Goal: Task Accomplishment & Management: Use online tool/utility

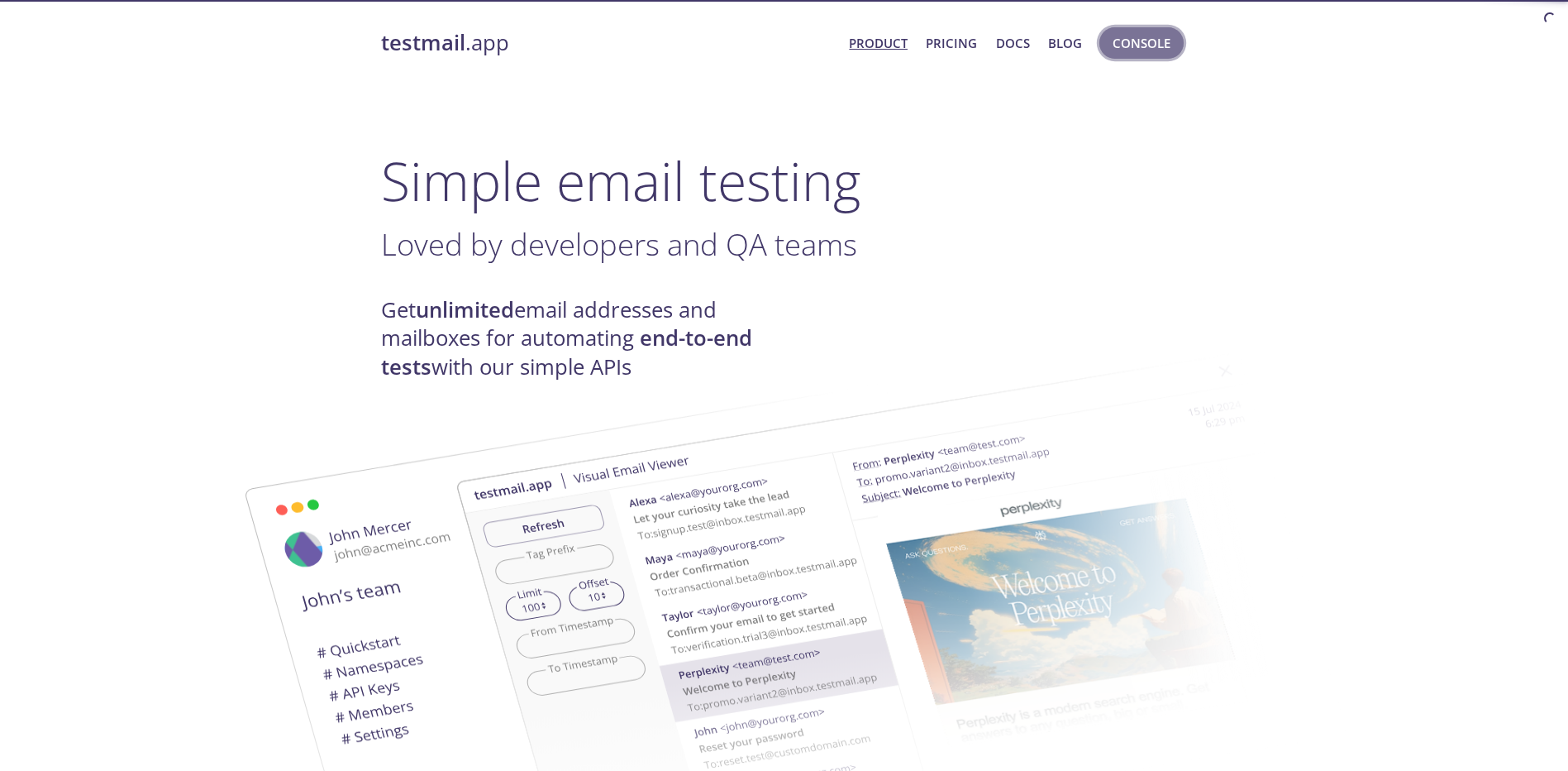
click at [1128, 43] on span "Console" at bounding box center [1141, 43] width 58 height 22
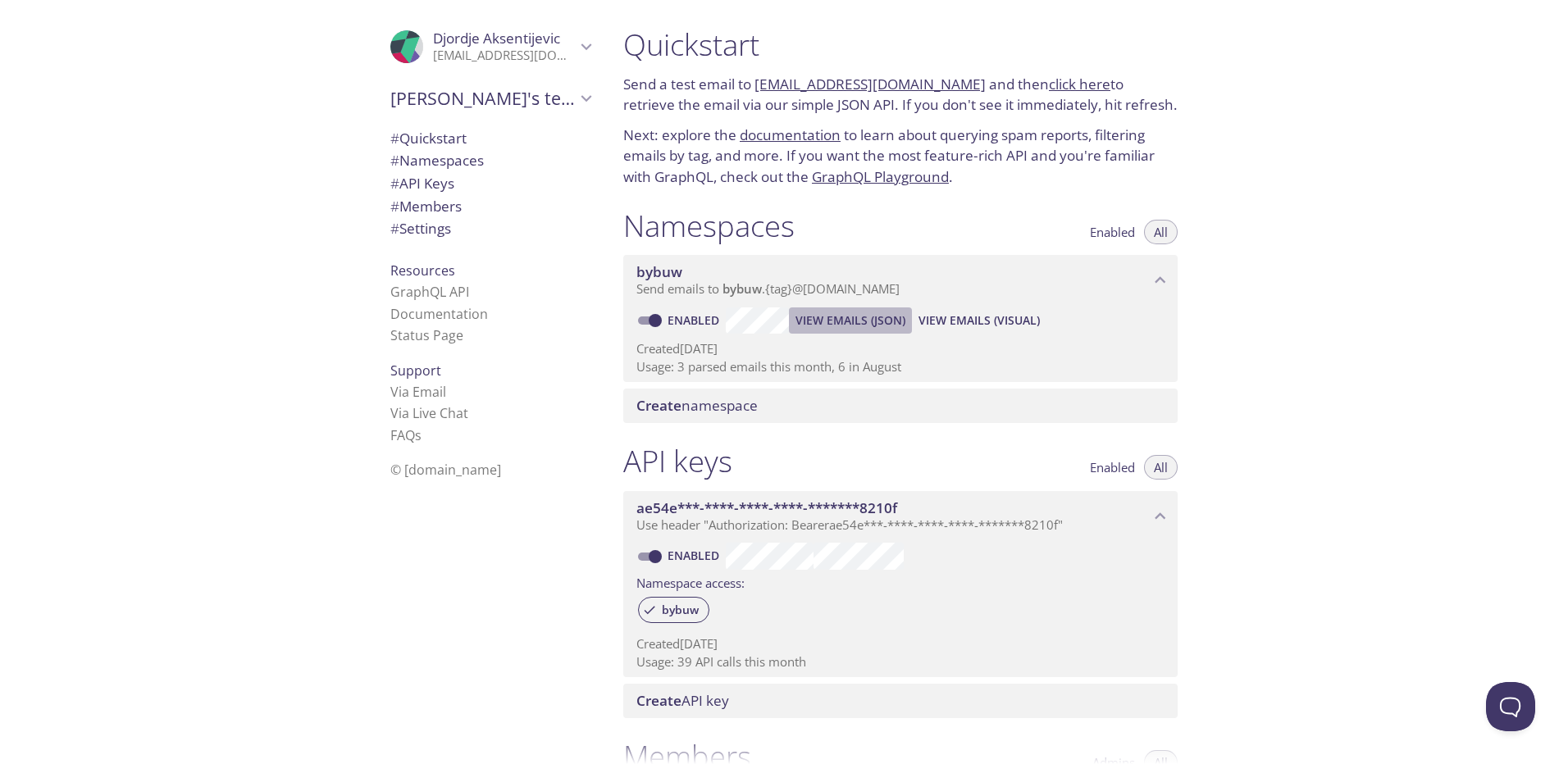
click at [866, 311] on span "View Emails (JSON)" at bounding box center [850, 320] width 109 height 20
click at [949, 318] on span "View Emails (Visual)" at bounding box center [980, 320] width 121 height 20
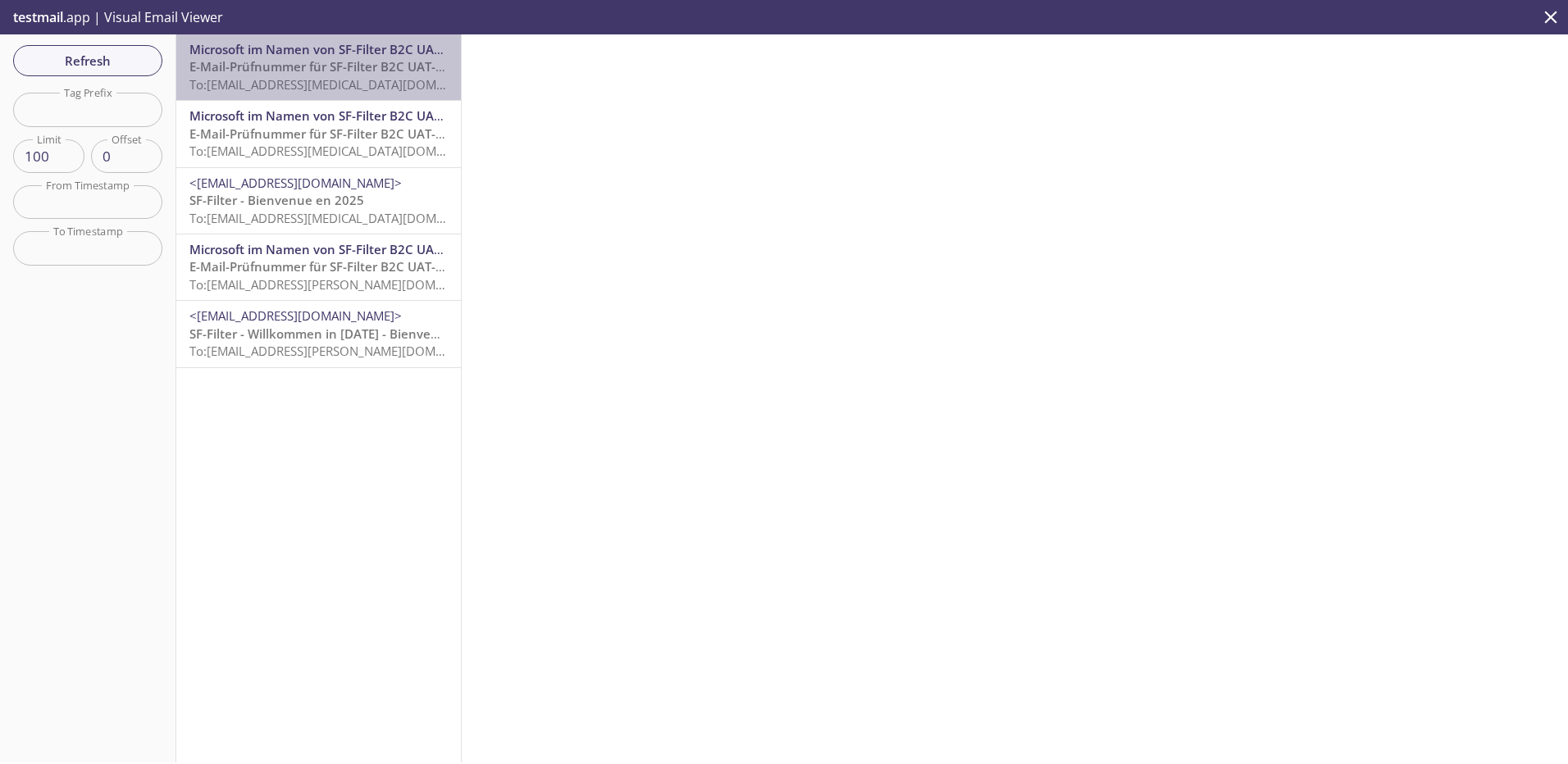
click at [380, 56] on span "Microsoft im Namen von SF-Filter B2C UAT" at bounding box center [317, 49] width 254 height 17
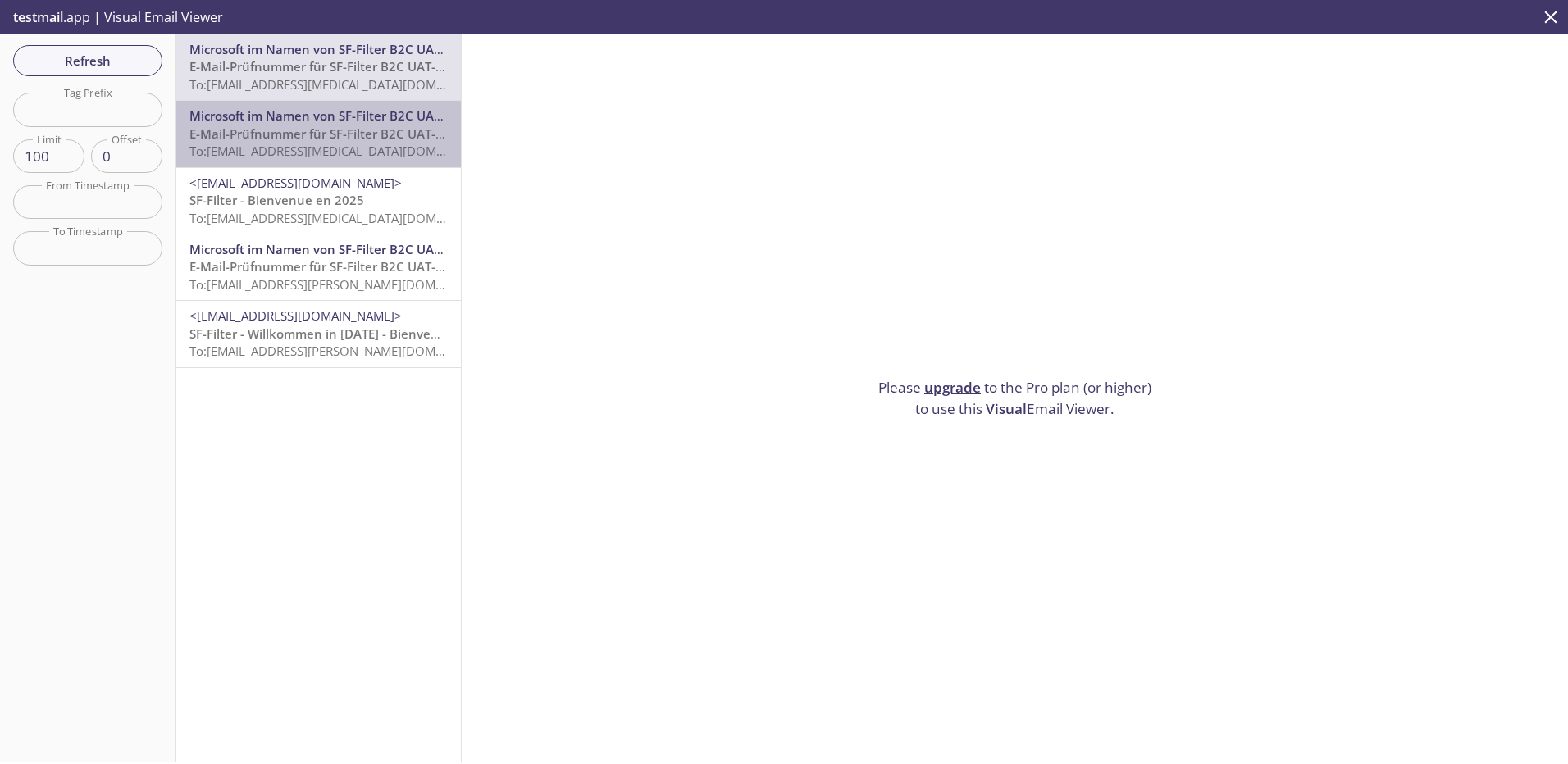
click at [375, 137] on span "E-Mail-Prüfnummer für SF-Filter B2C UAT-Konto" at bounding box center [330, 133] width 283 height 17
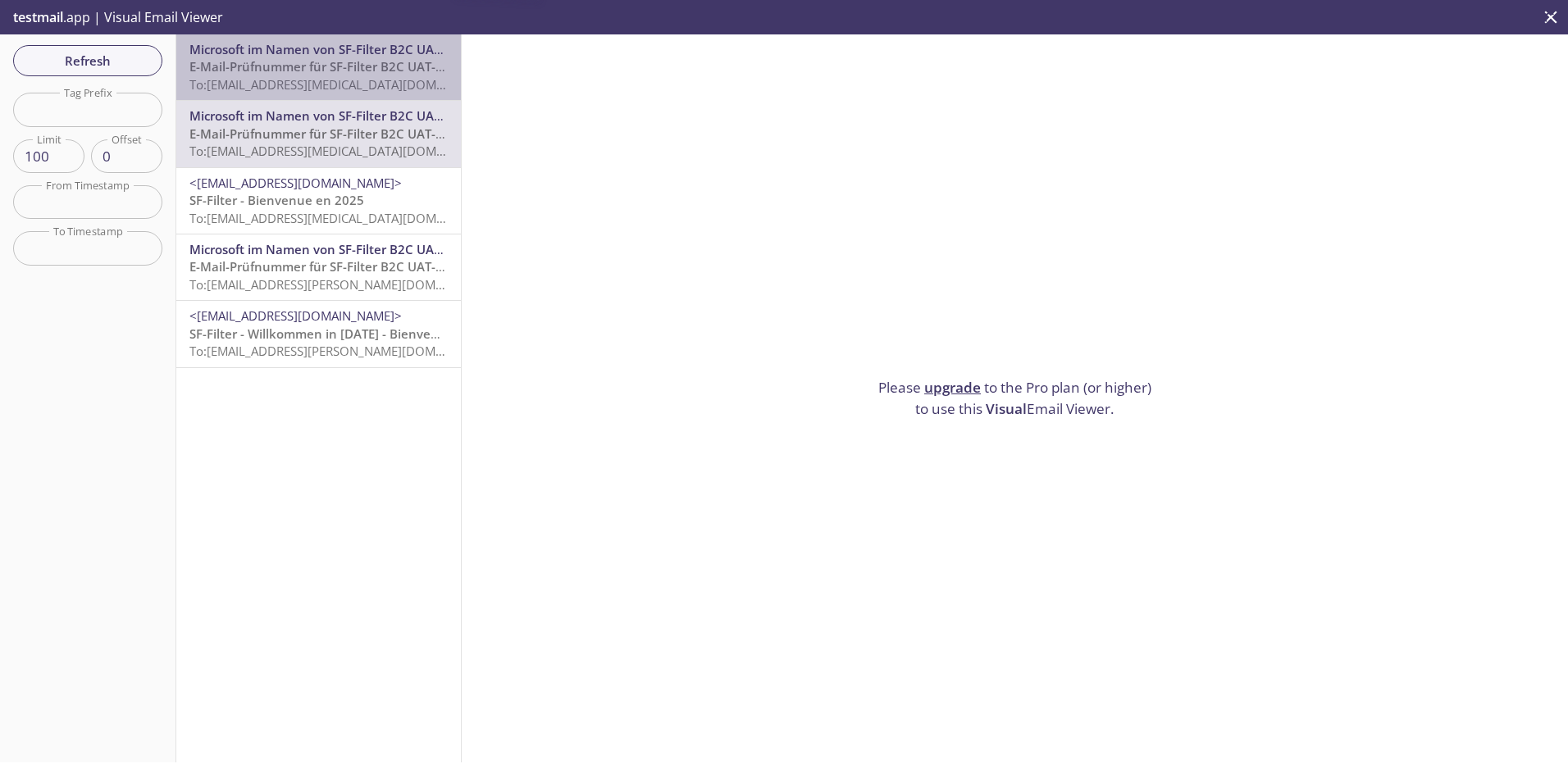
click at [349, 84] on span "To: [EMAIL_ADDRESS][MEDICAL_DATA][DOMAIN_NAME]" at bounding box center [344, 84] width 310 height 17
